Goal: Navigation & Orientation: Find specific page/section

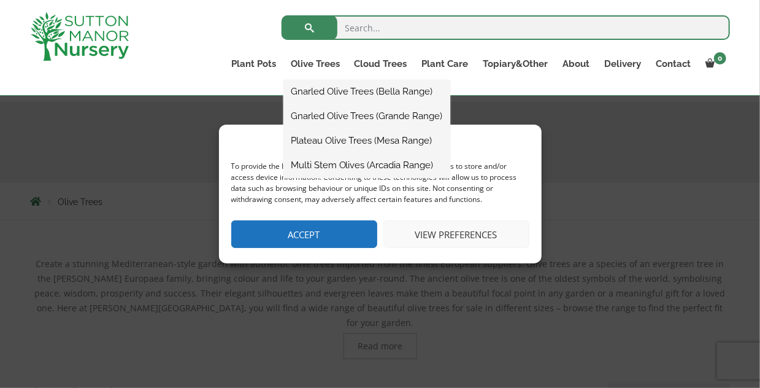
scroll to position [122, 0]
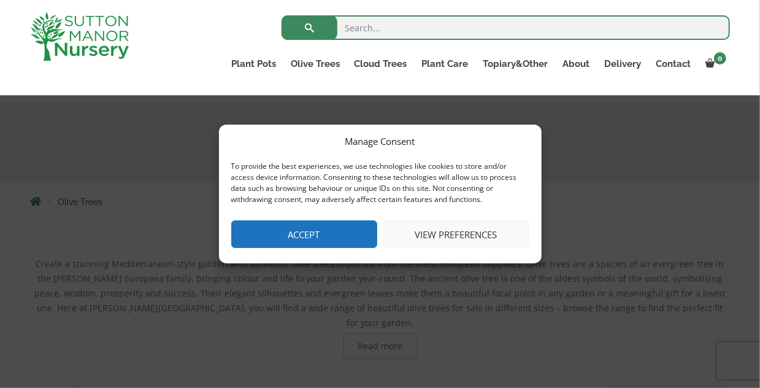
click at [319, 234] on button "Accept" at bounding box center [304, 234] width 146 height 28
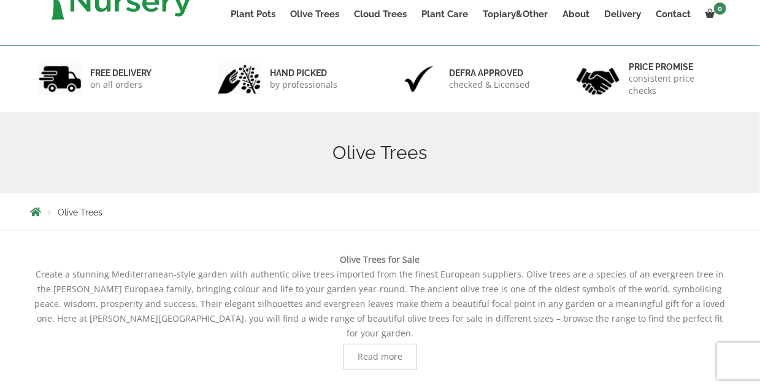
scroll to position [0, 0]
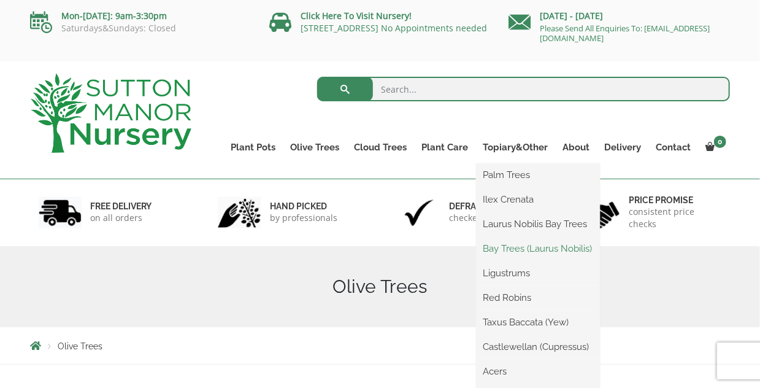
click at [511, 247] on link "Bay Trees (Laurus Nobilis)" at bounding box center [538, 248] width 124 height 18
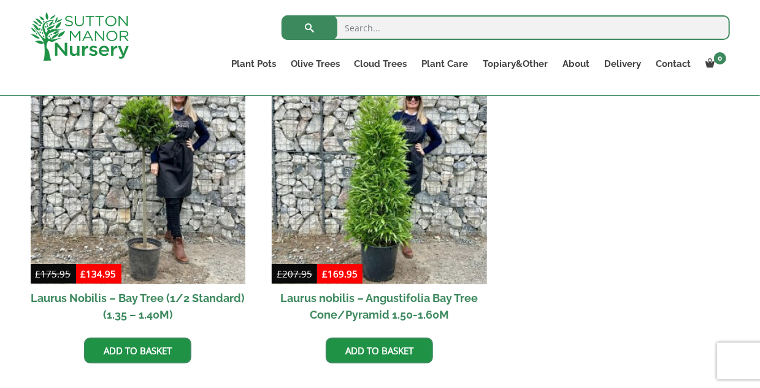
scroll to position [341, 0]
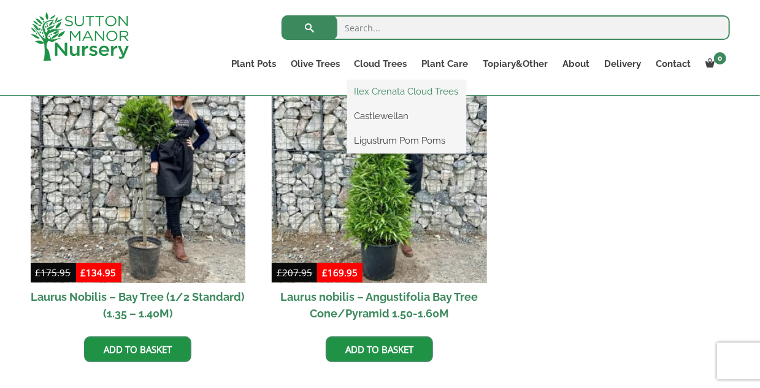
click at [378, 92] on link "Ilex Crenata Cloud Trees" at bounding box center [406, 91] width 119 height 18
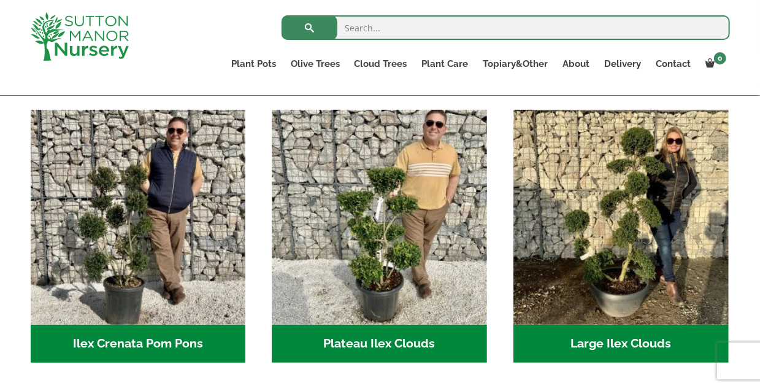
scroll to position [245, 0]
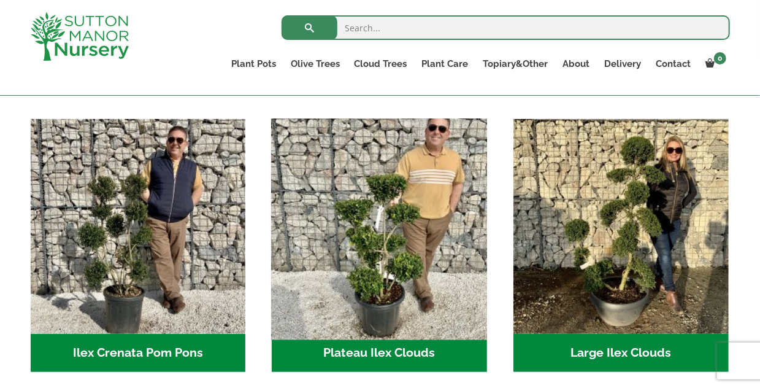
click at [392, 214] on img "Visit product category Plateau Ilex Clouds" at bounding box center [380, 227] width 226 height 226
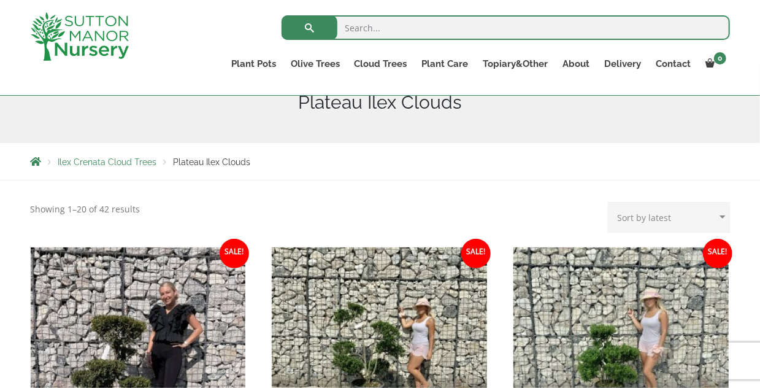
scroll to position [61, 0]
